Goal: Transaction & Acquisition: Download file/media

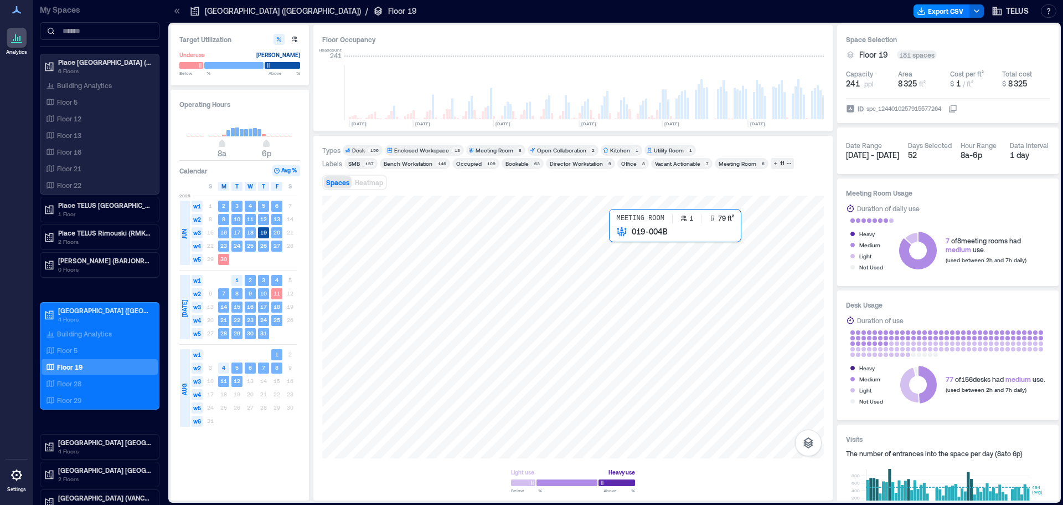
scroll to position [0, 1139]
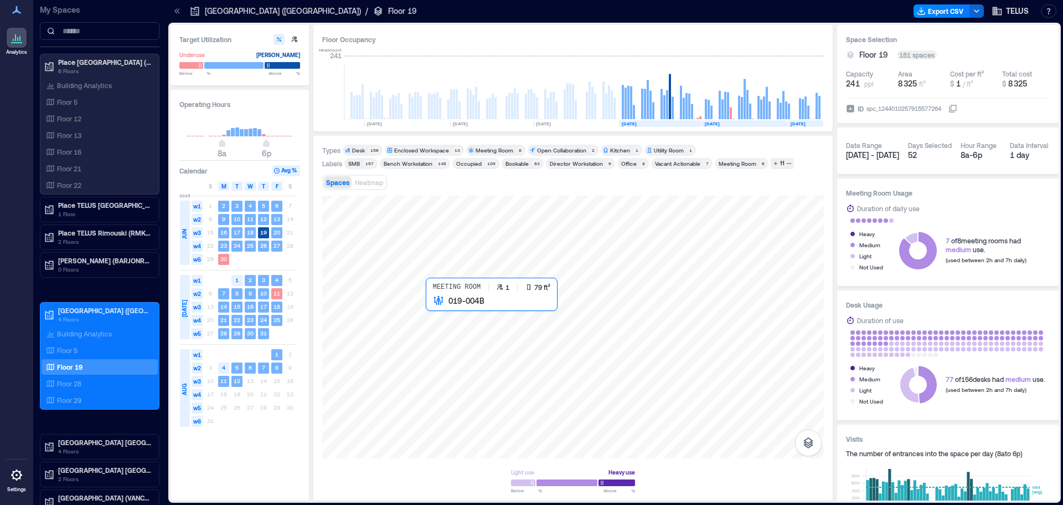
click at [460, 341] on div at bounding box center [573, 327] width 502 height 263
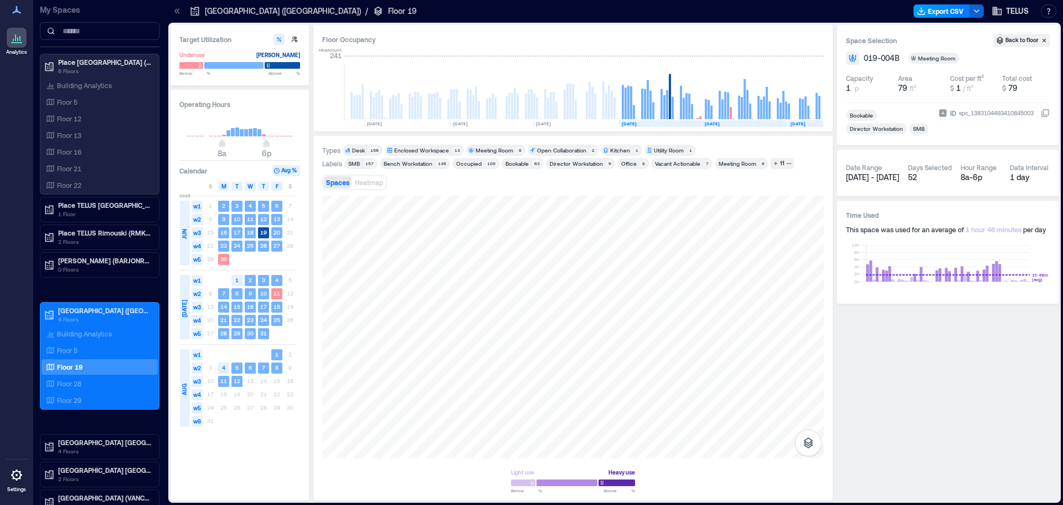
click at [928, 16] on button "Export CSV" at bounding box center [942, 10] width 56 height 13
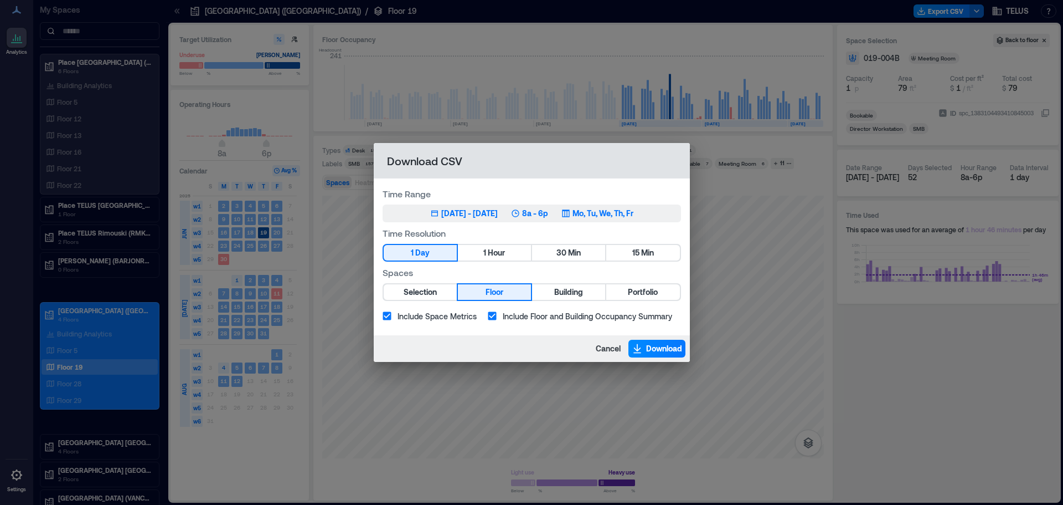
click at [455, 213] on div "[DATE] - [DATE]" at bounding box center [469, 213] width 56 height 11
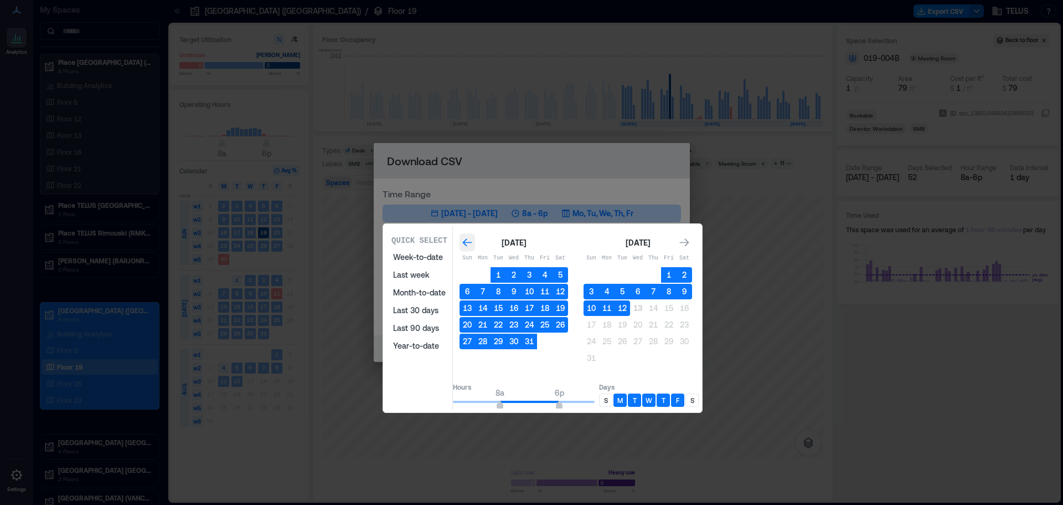
click at [473, 241] on icon "Go to previous month" at bounding box center [467, 242] width 11 height 11
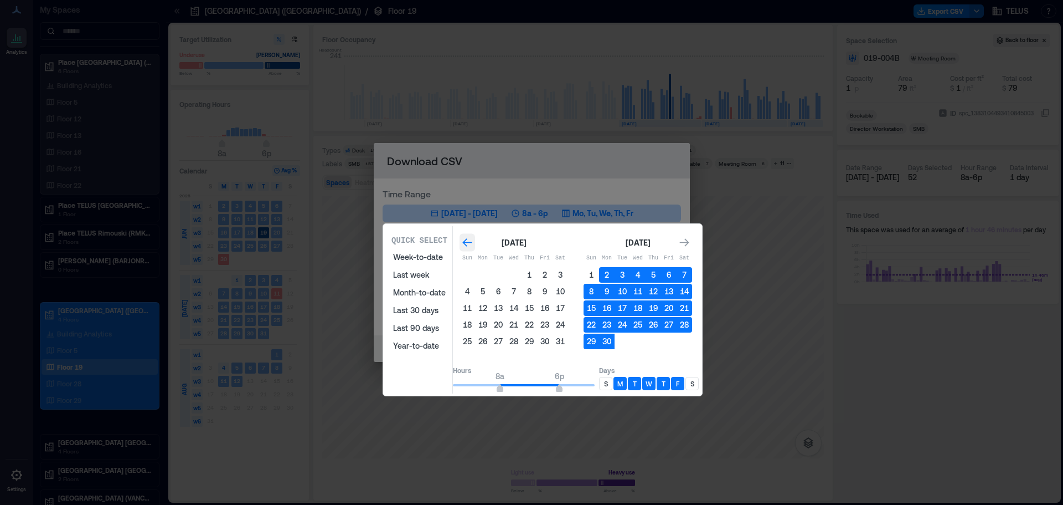
click at [473, 241] on icon "Go to previous month" at bounding box center [467, 242] width 11 height 11
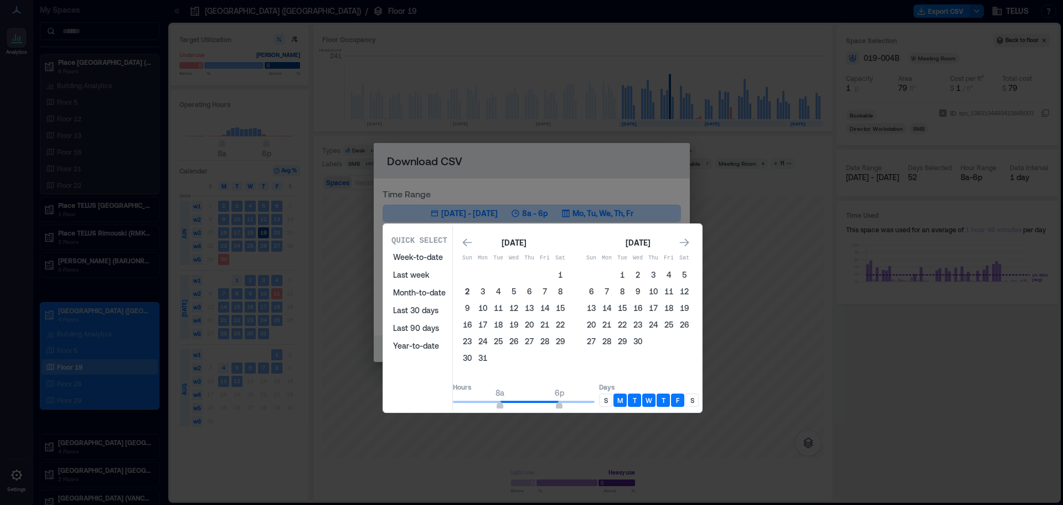
click at [475, 297] on button "2" at bounding box center [468, 292] width 16 height 16
click at [690, 245] on icon "Go to next month" at bounding box center [684, 242] width 11 height 11
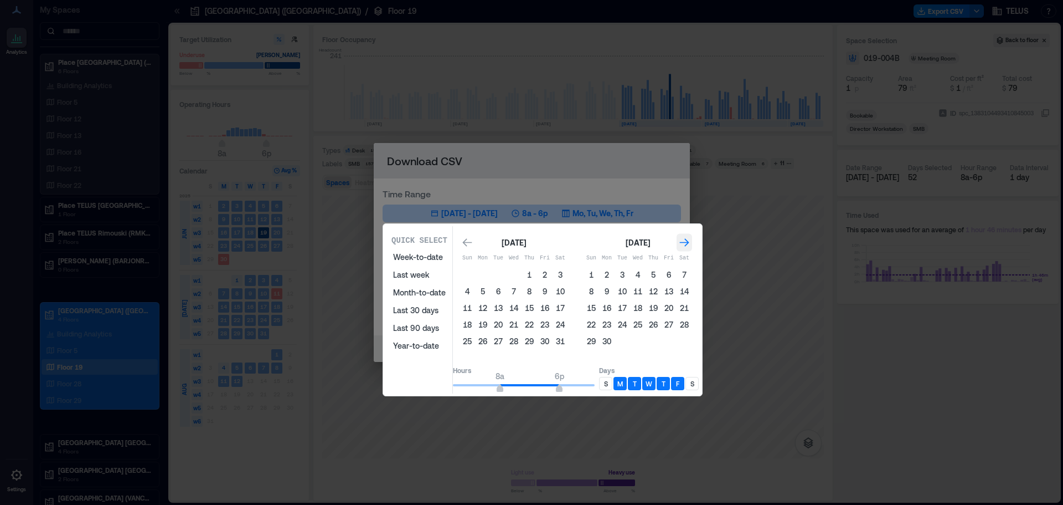
click at [690, 245] on icon "Go to next month" at bounding box center [684, 242] width 11 height 11
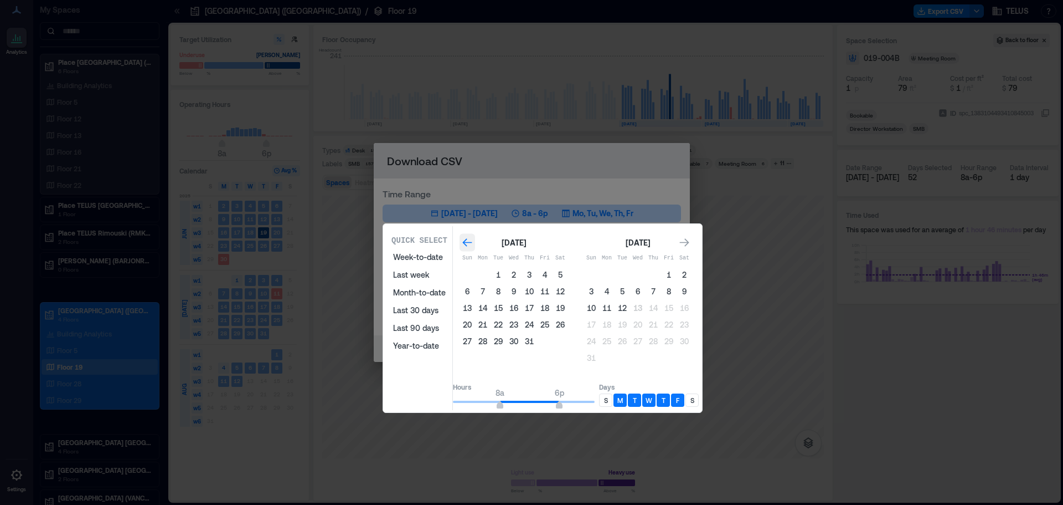
click at [472, 242] on icon "Go to previous month" at bounding box center [466, 242] width 9 height 8
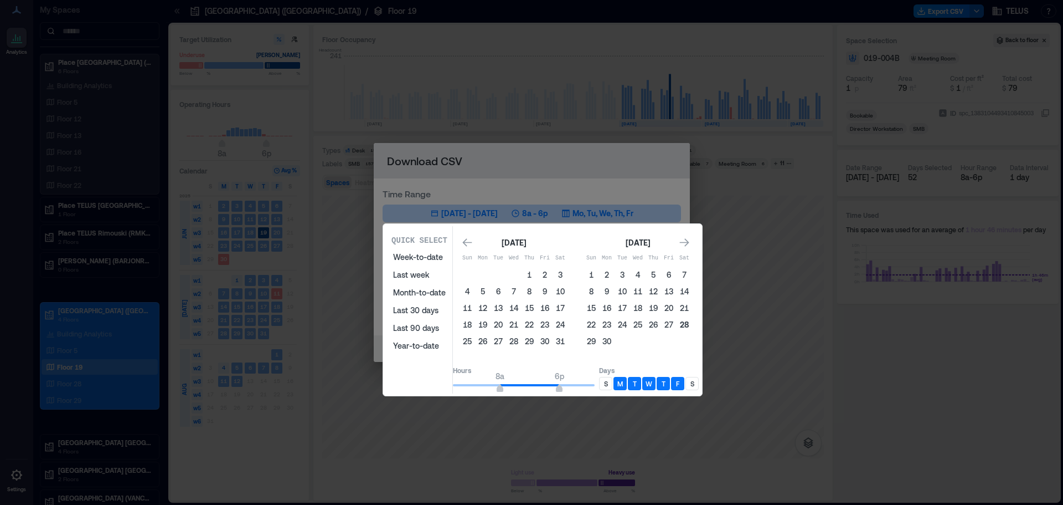
click at [692, 324] on button "28" at bounding box center [685, 325] width 16 height 16
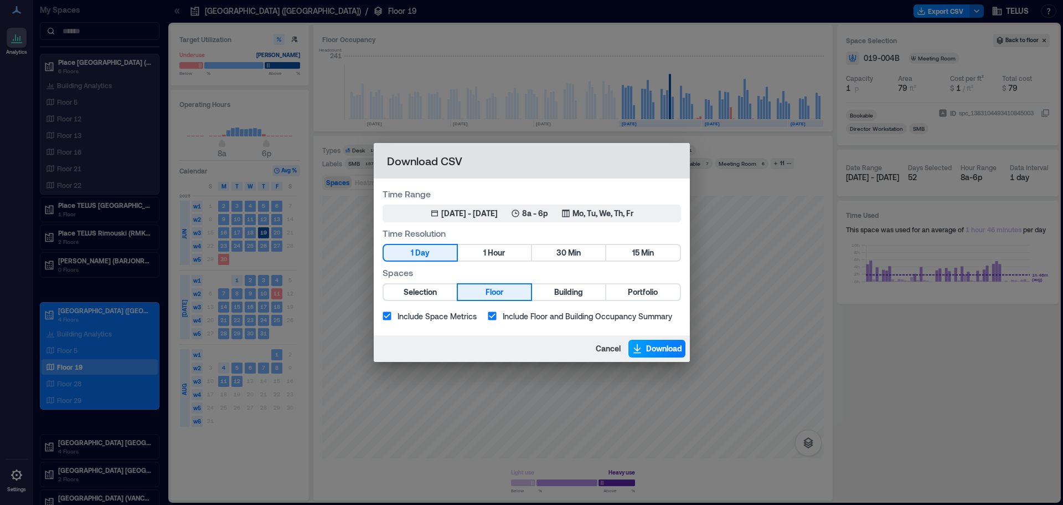
click at [646, 347] on span "Download" at bounding box center [664, 348] width 36 height 11
